Goal: Information Seeking & Learning: Check status

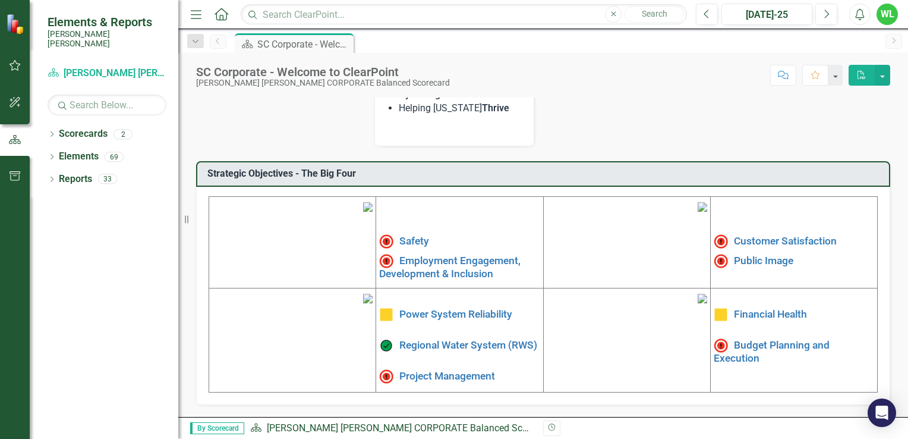
scroll to position [342, 0]
click at [407, 235] on link "Safety" at bounding box center [414, 241] width 30 height 12
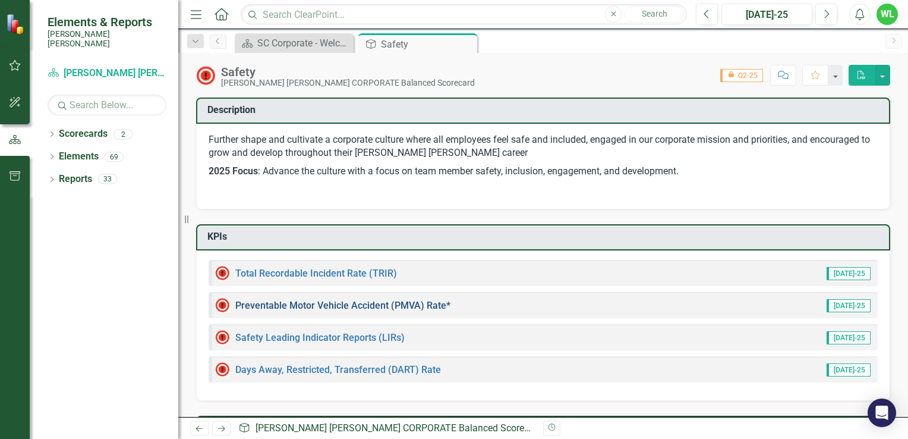
click at [360, 304] on link "Preventable Motor Vehicle Accident (PMVA) Rate*" at bounding box center [342, 305] width 215 height 11
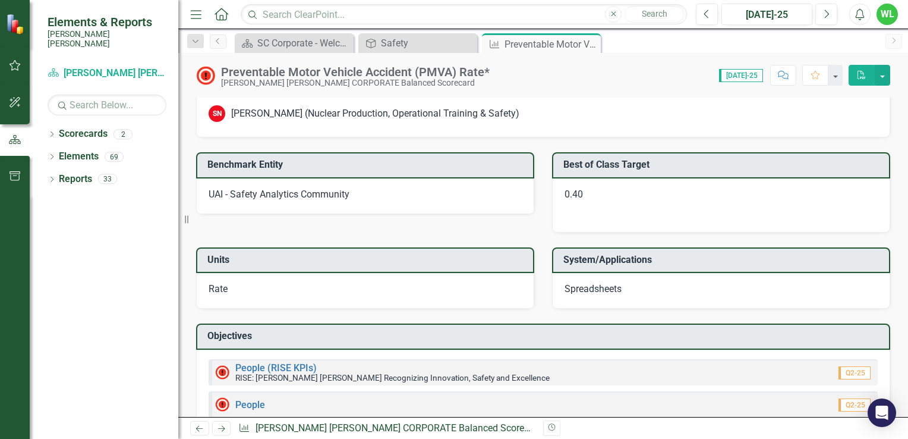
scroll to position [1117, 0]
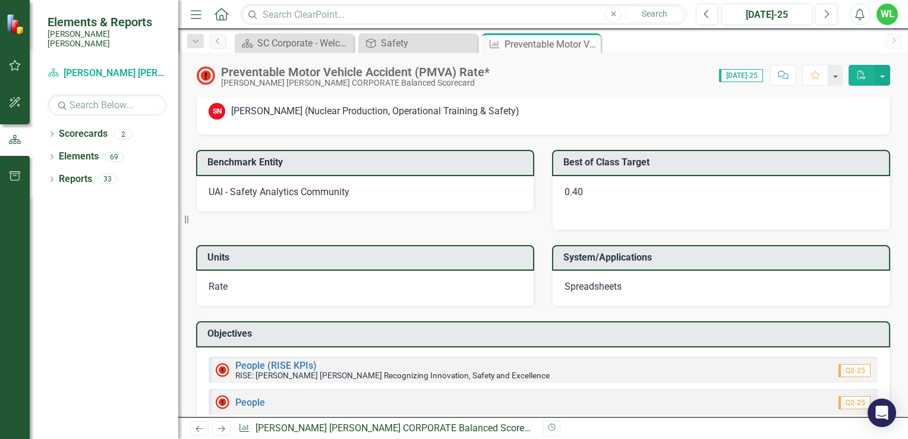
click at [641, 360] on div "People (RISE KPIs) RISE: [PERSON_NAME] [PERSON_NAME] Recognizing Innovation, Sa…" at bounding box center [543, 370] width 669 height 26
click at [251, 360] on link "People (RISE KPIs)" at bounding box center [275, 365] width 81 height 11
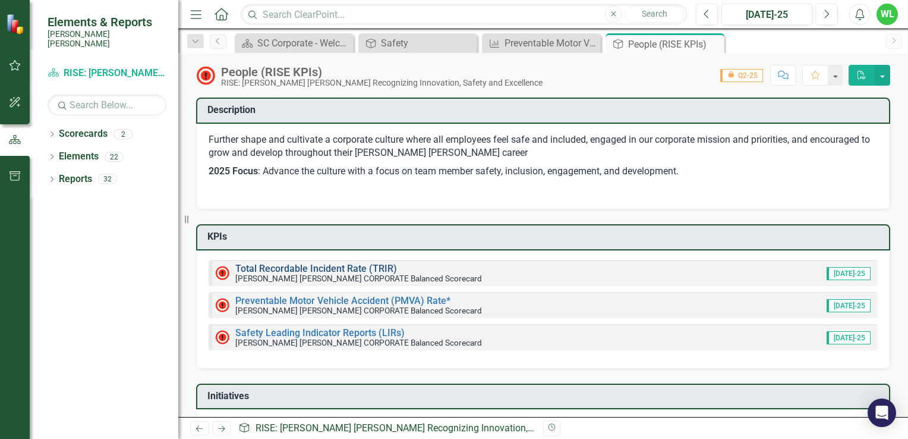
click at [354, 267] on link "Total Recordable Incident Rate (TRIR)" at bounding box center [316, 268] width 162 height 11
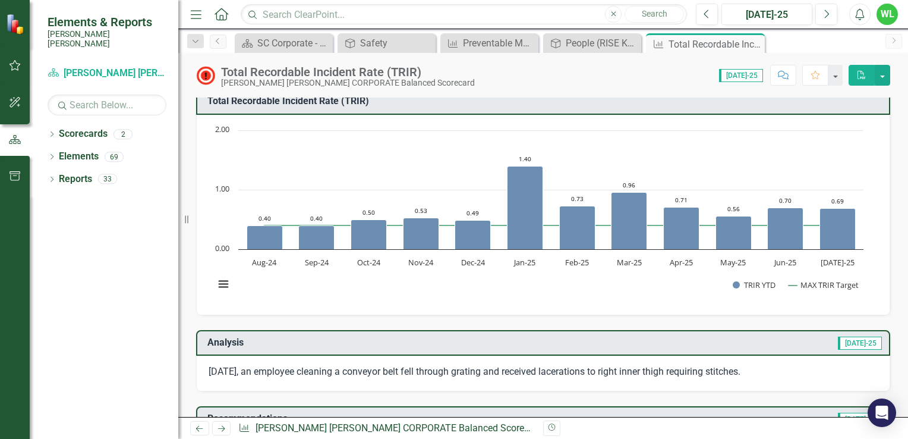
scroll to position [11, 0]
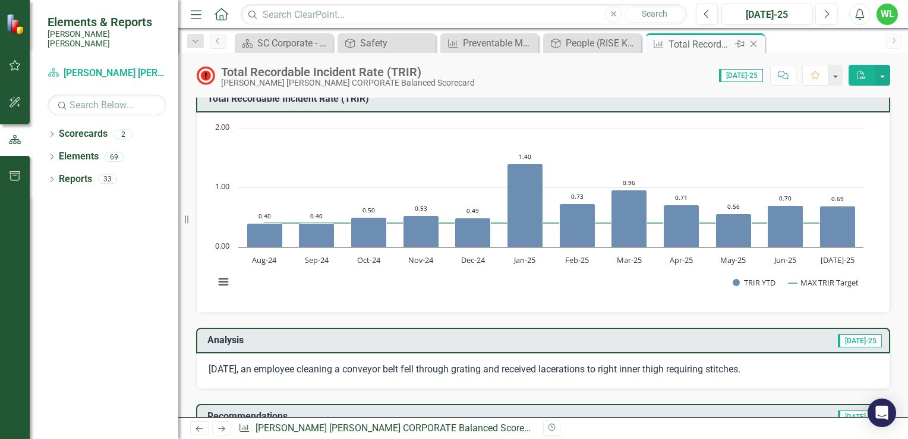
click at [755, 43] on icon "Close" at bounding box center [754, 44] width 12 height 10
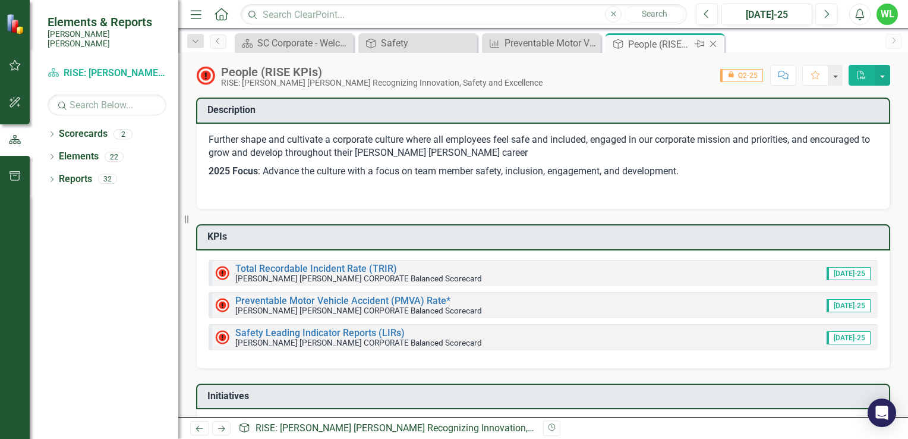
click at [714, 45] on icon "Close" at bounding box center [713, 44] width 12 height 10
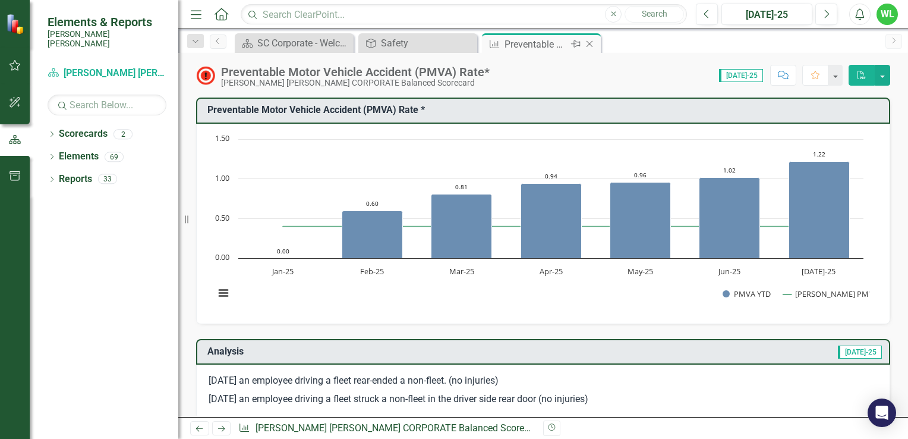
click at [587, 44] on icon "Close" at bounding box center [590, 44] width 12 height 10
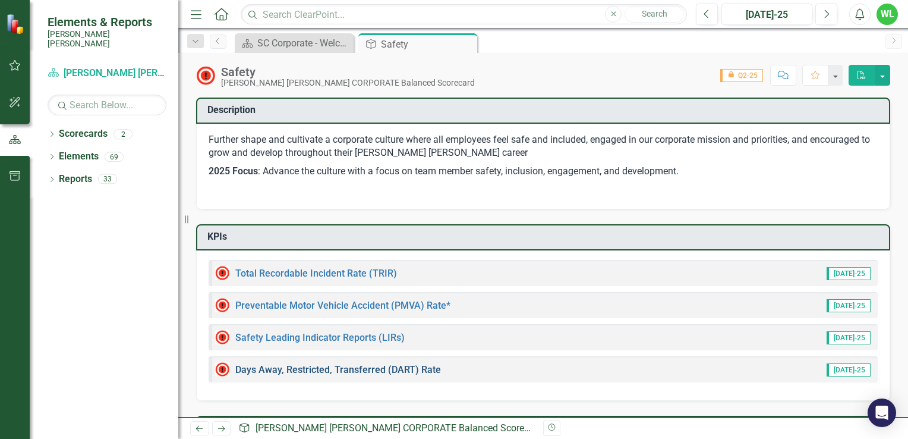
click at [418, 369] on link "Days Away, Restricted, Transferred (DART) Rate" at bounding box center [338, 369] width 206 height 11
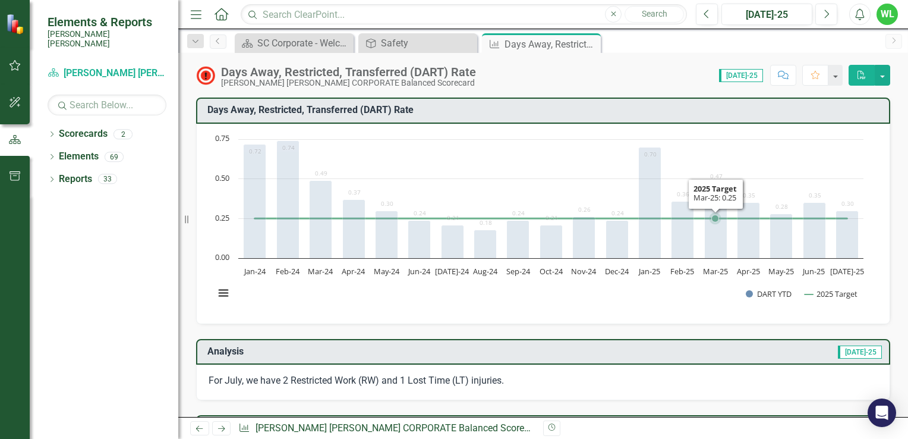
click at [730, 206] on rect "Interactive chart" at bounding box center [539, 222] width 661 height 178
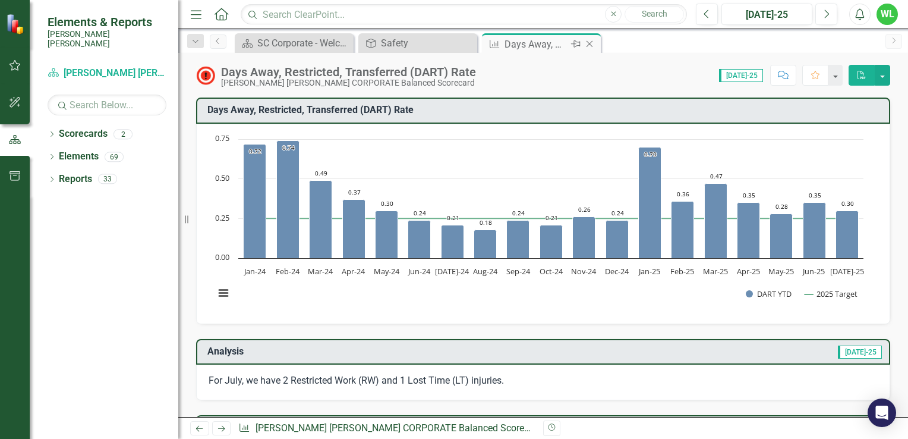
click at [587, 44] on icon "Close" at bounding box center [590, 44] width 12 height 10
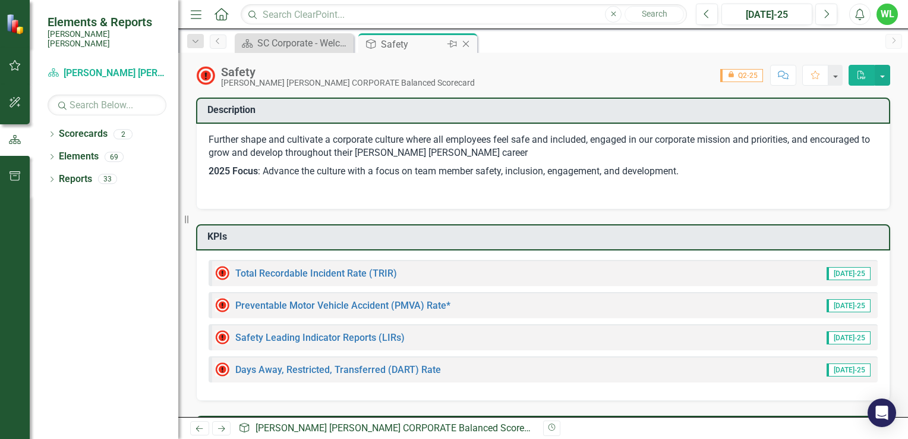
click at [468, 46] on icon "Close" at bounding box center [466, 44] width 12 height 10
